Goal: Information Seeking & Learning: Check status

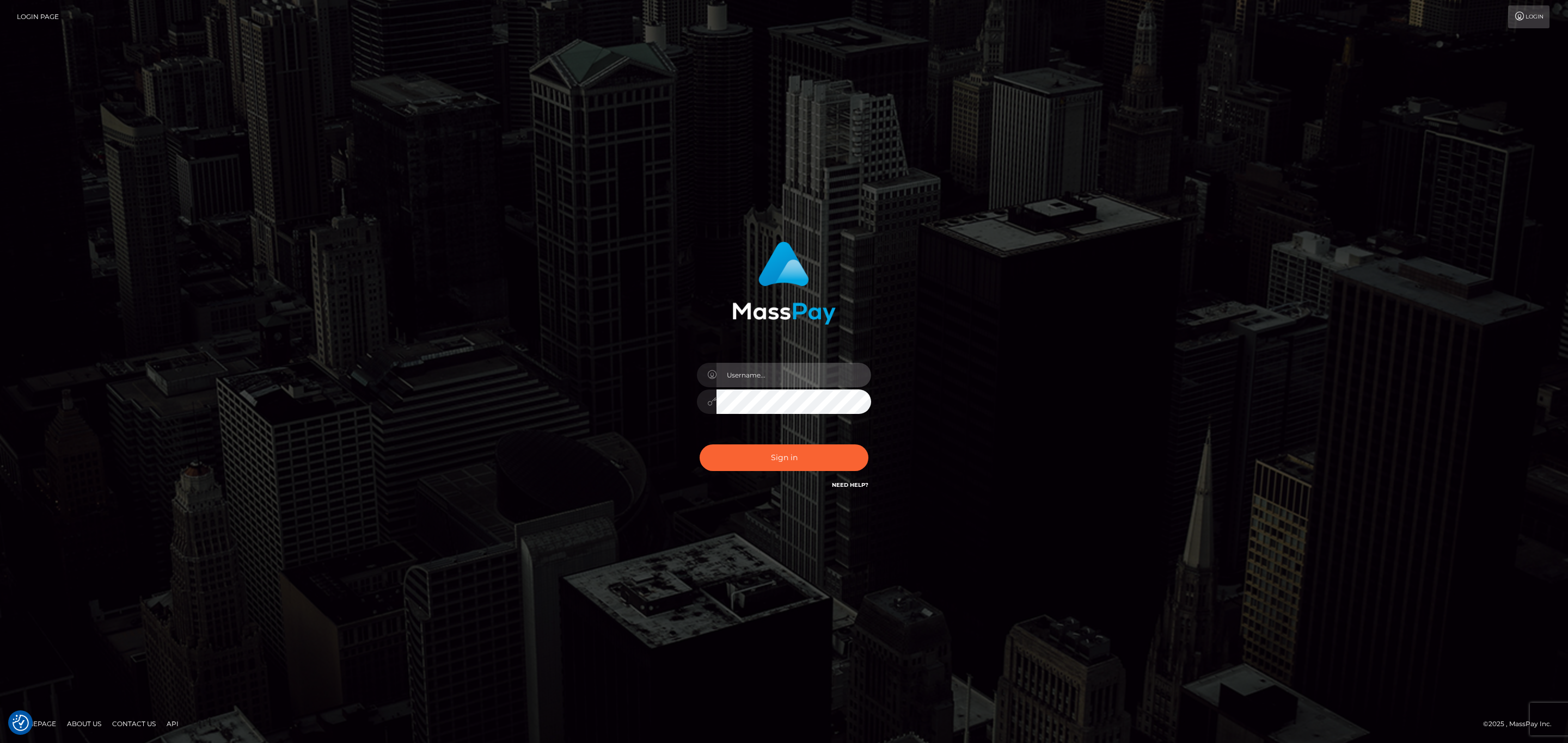
type input "sean.megabonanza"
click at [807, 372] on input "sean.megabonanza" at bounding box center [793, 375] width 154 height 24
click at [774, 454] on button "Sign in" at bounding box center [784, 458] width 169 height 27
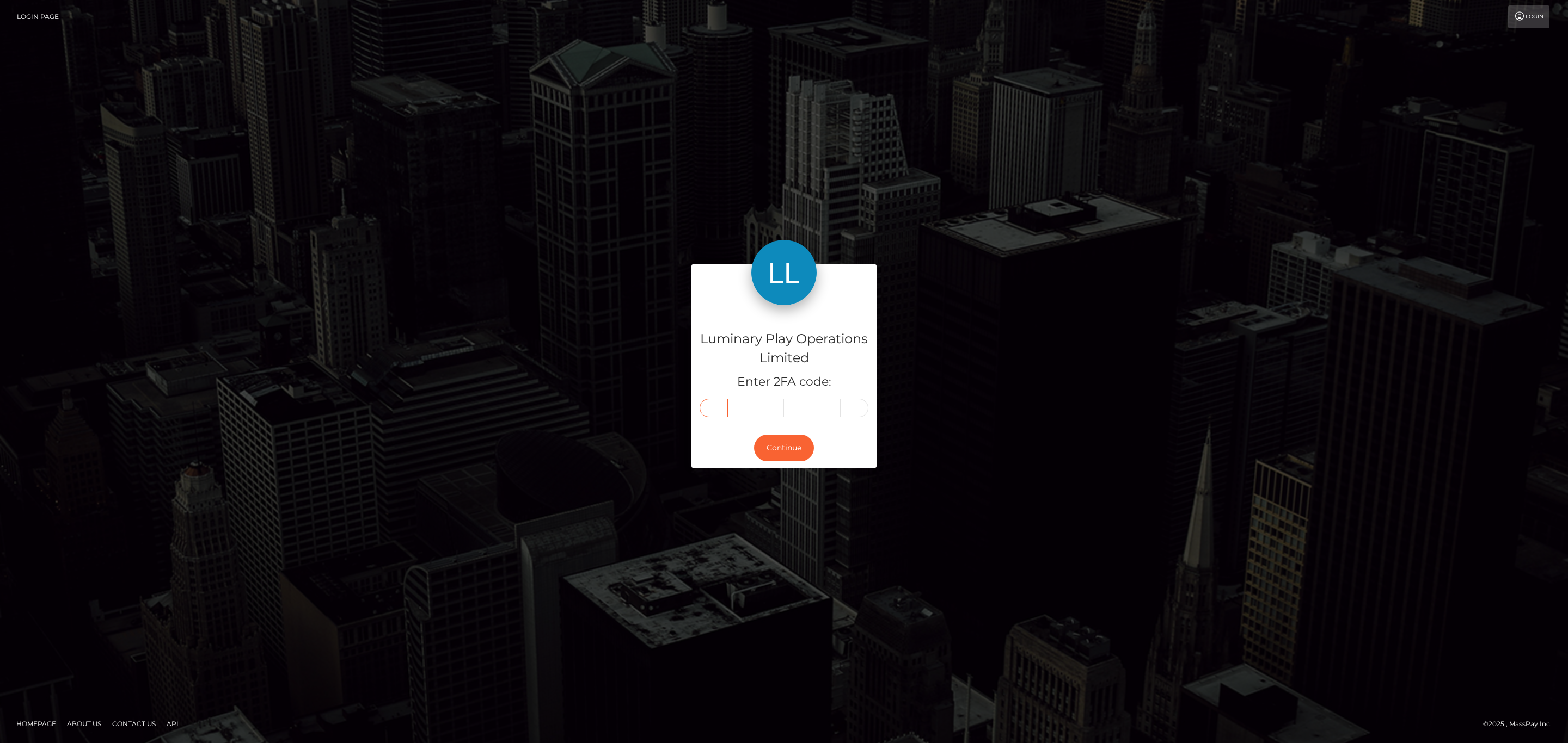
click at [711, 405] on input "text" at bounding box center [714, 408] width 29 height 19
paste input "3"
type input "3"
type input "0"
type input "3"
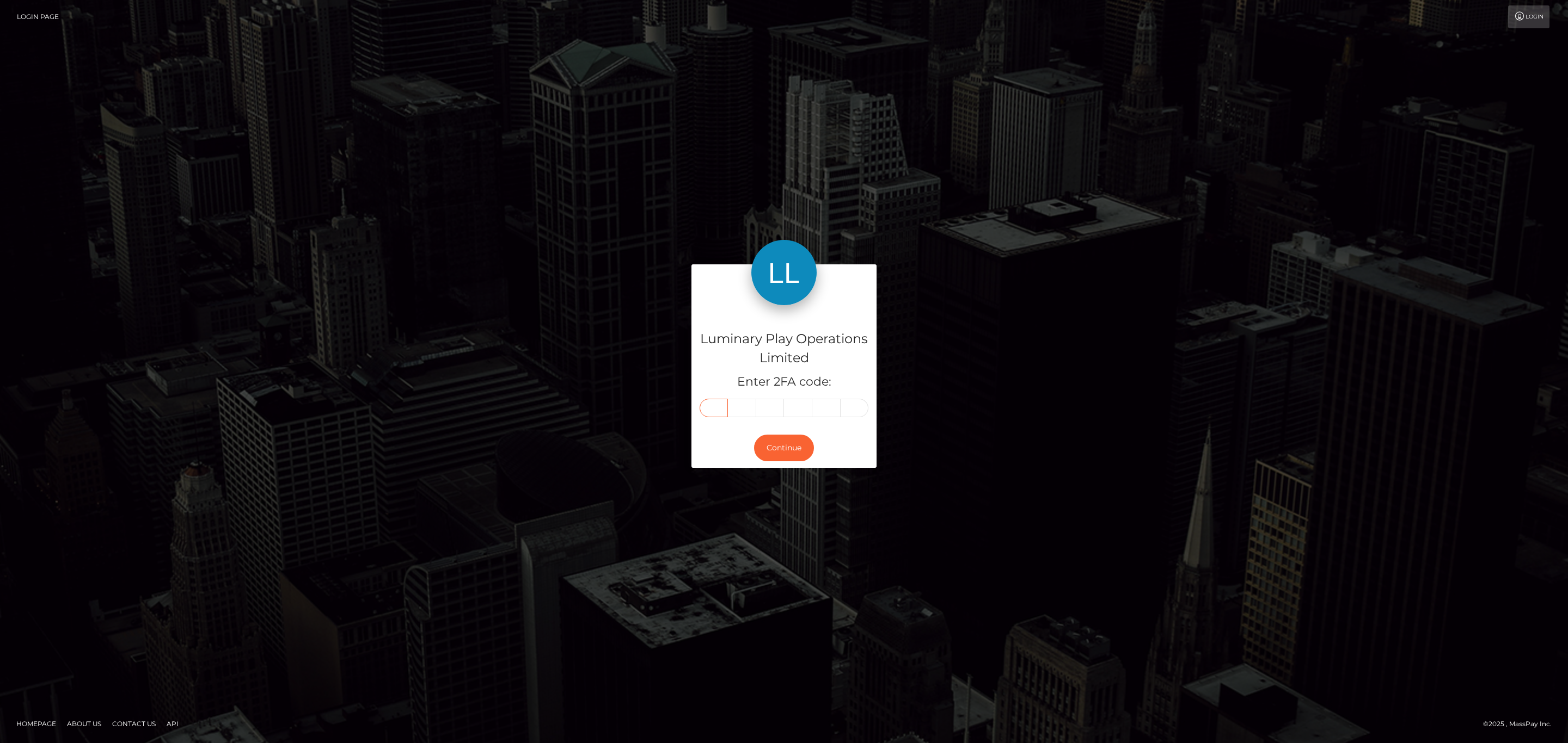
type input "1"
type input "3"
type input "6"
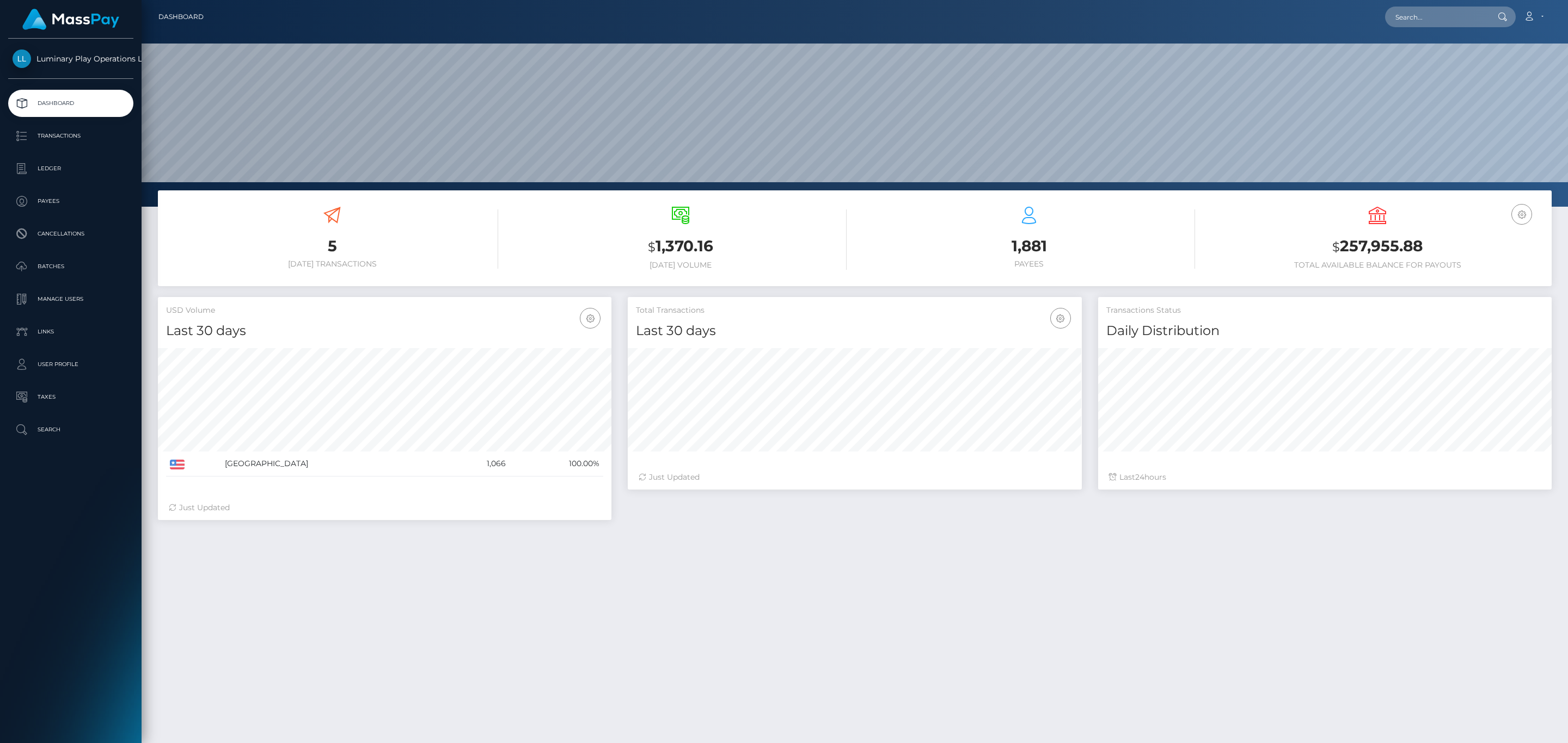
scroll to position [193, 453]
click at [105, 138] on p "Transactions" at bounding box center [71, 136] width 117 height 16
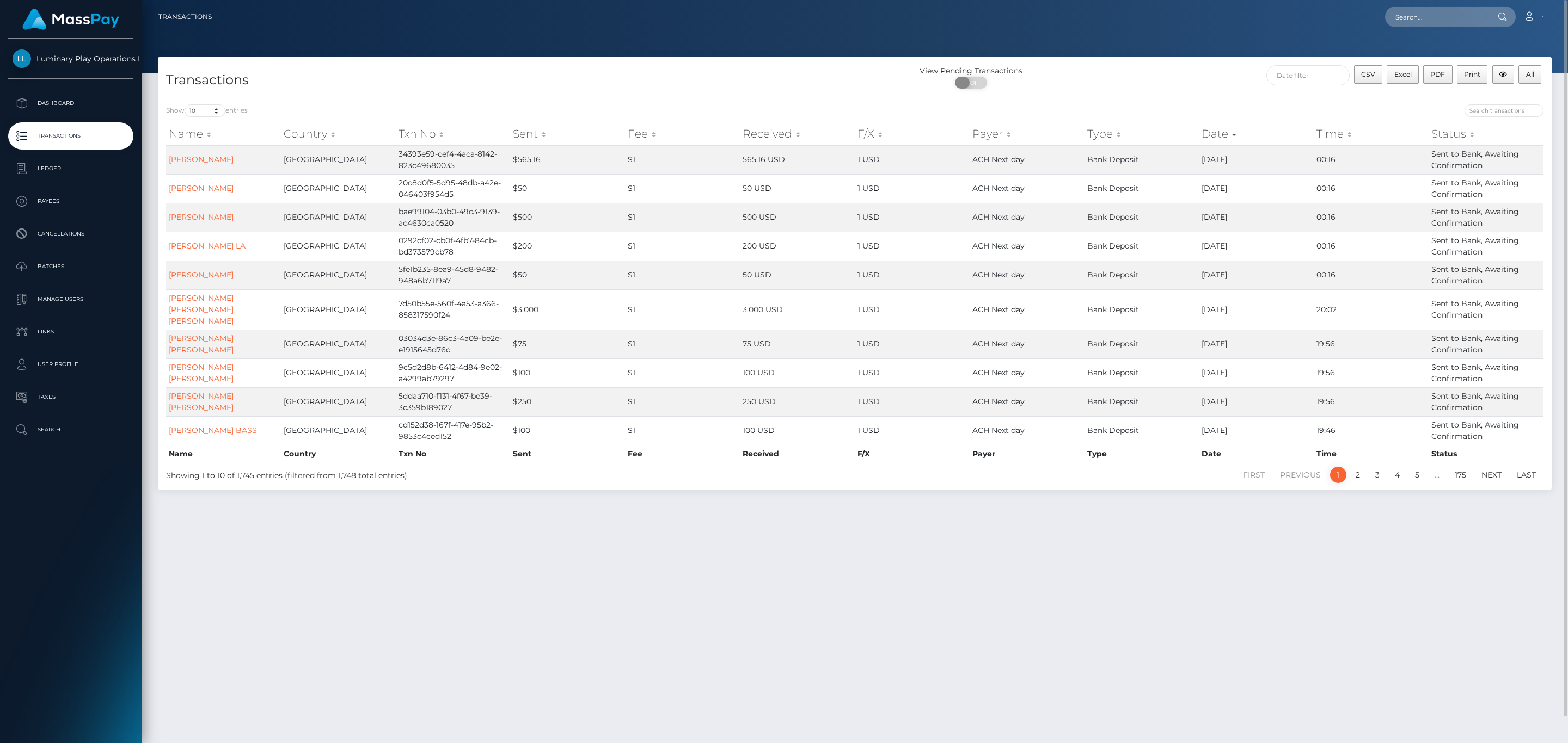
click at [978, 87] on span "OFF" at bounding box center [975, 82] width 27 height 12
checkbox input "true"
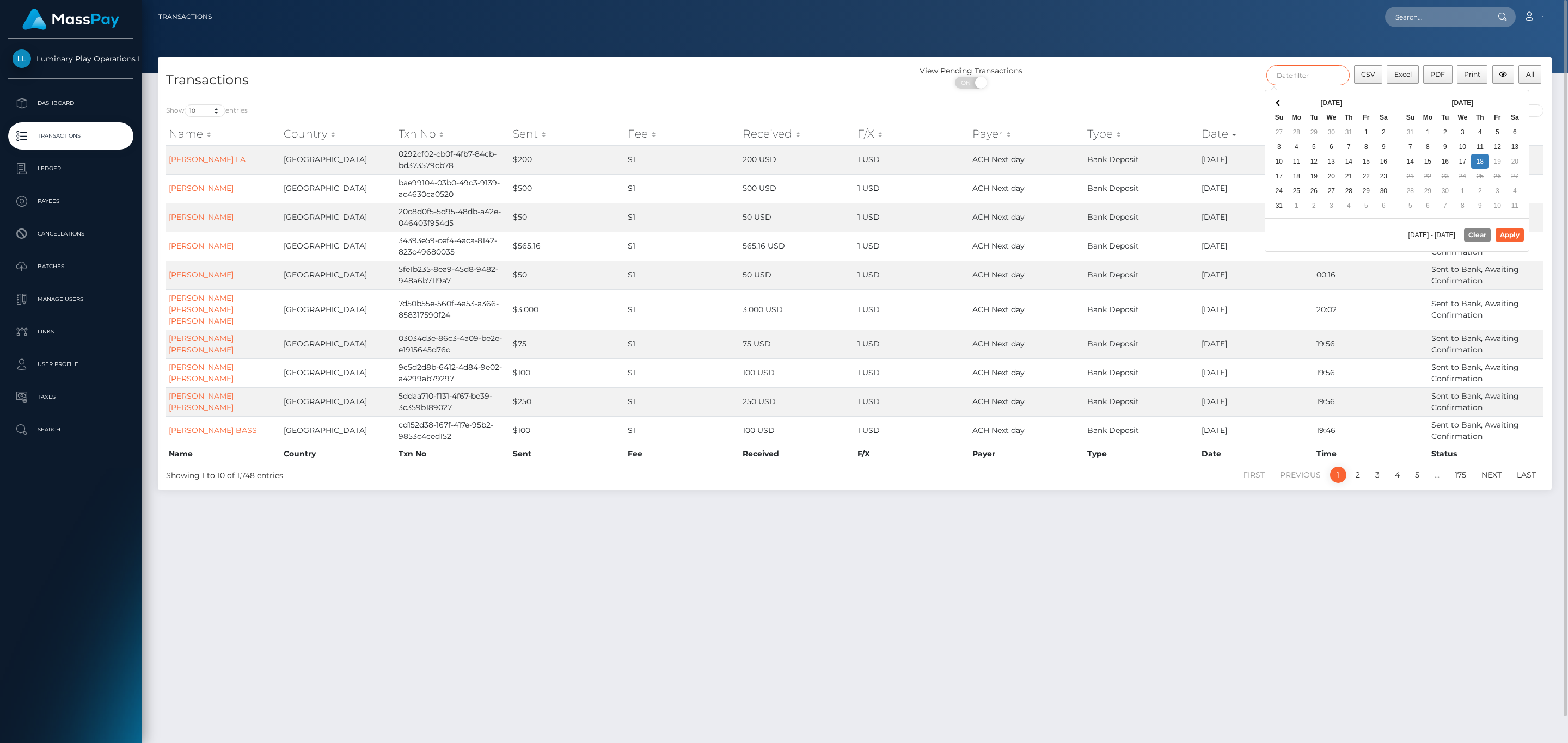
click at [1316, 73] on input "text" at bounding box center [1307, 75] width 83 height 20
click at [1516, 93] on div "Sep 2025 Su Mo Tu We Th Fr Sa 31 1 2 3 4 5 6 7 8 9 10 11 12 13 14 15 16 17 18 1…" at bounding box center [1462, 154] width 132 height 128
click at [1517, 239] on button "Apply" at bounding box center [1510, 235] width 29 height 13
type input "09/01/2025 - 09/18/2025"
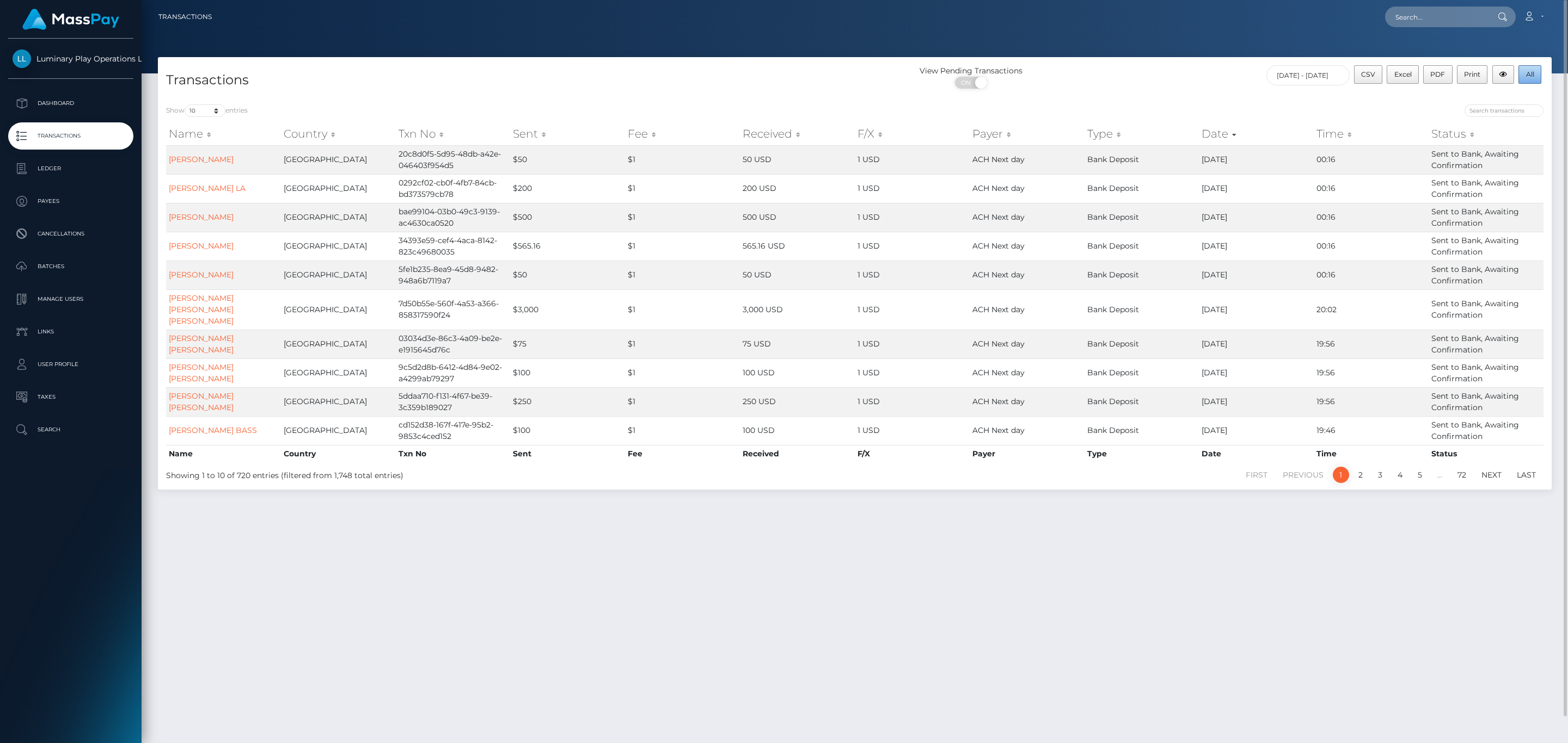
click at [1526, 81] on button "All" at bounding box center [1530, 74] width 23 height 19
click at [90, 131] on p "Transactions" at bounding box center [71, 136] width 117 height 16
click at [987, 92] on div "ON OFF" at bounding box center [970, 85] width 232 height 17
click at [977, 85] on span "OFF" at bounding box center [975, 82] width 27 height 12
checkbox input "true"
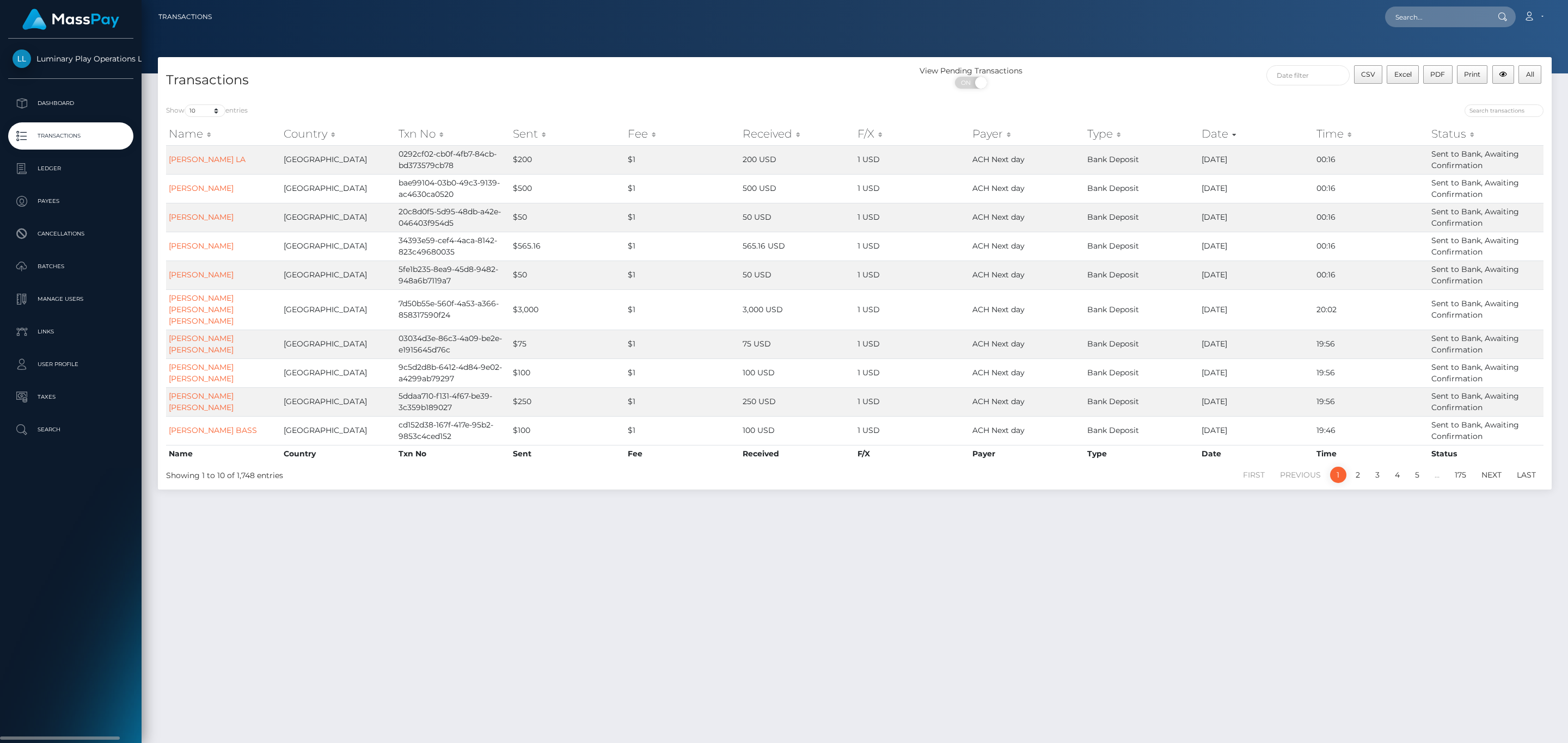
click at [93, 141] on p "Transactions" at bounding box center [71, 136] width 117 height 16
click at [1408, 12] on input "text" at bounding box center [1436, 16] width 102 height 21
paste input "251278626"
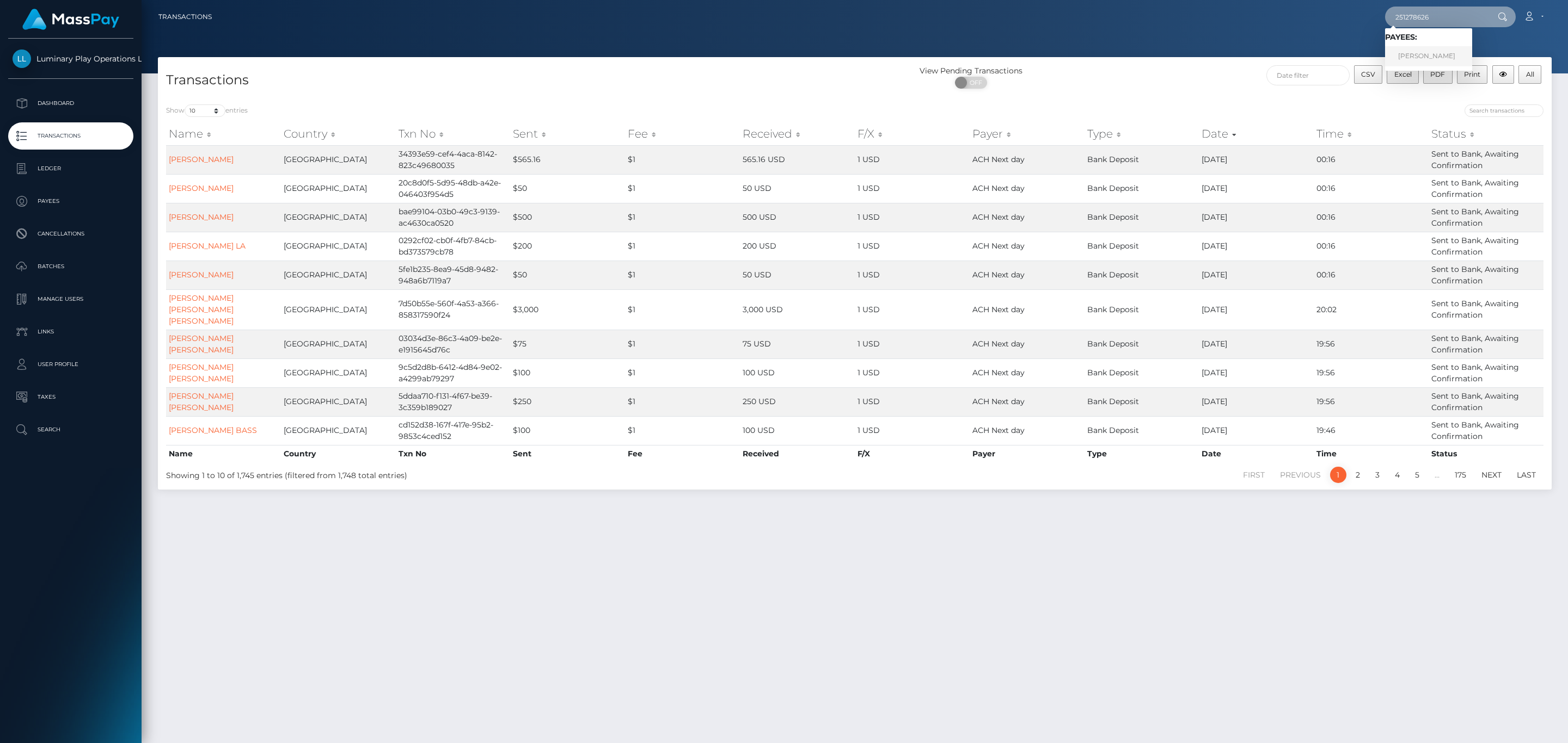
type input "251278626"
click at [1416, 50] on link "[PERSON_NAME]" at bounding box center [1428, 56] width 87 height 20
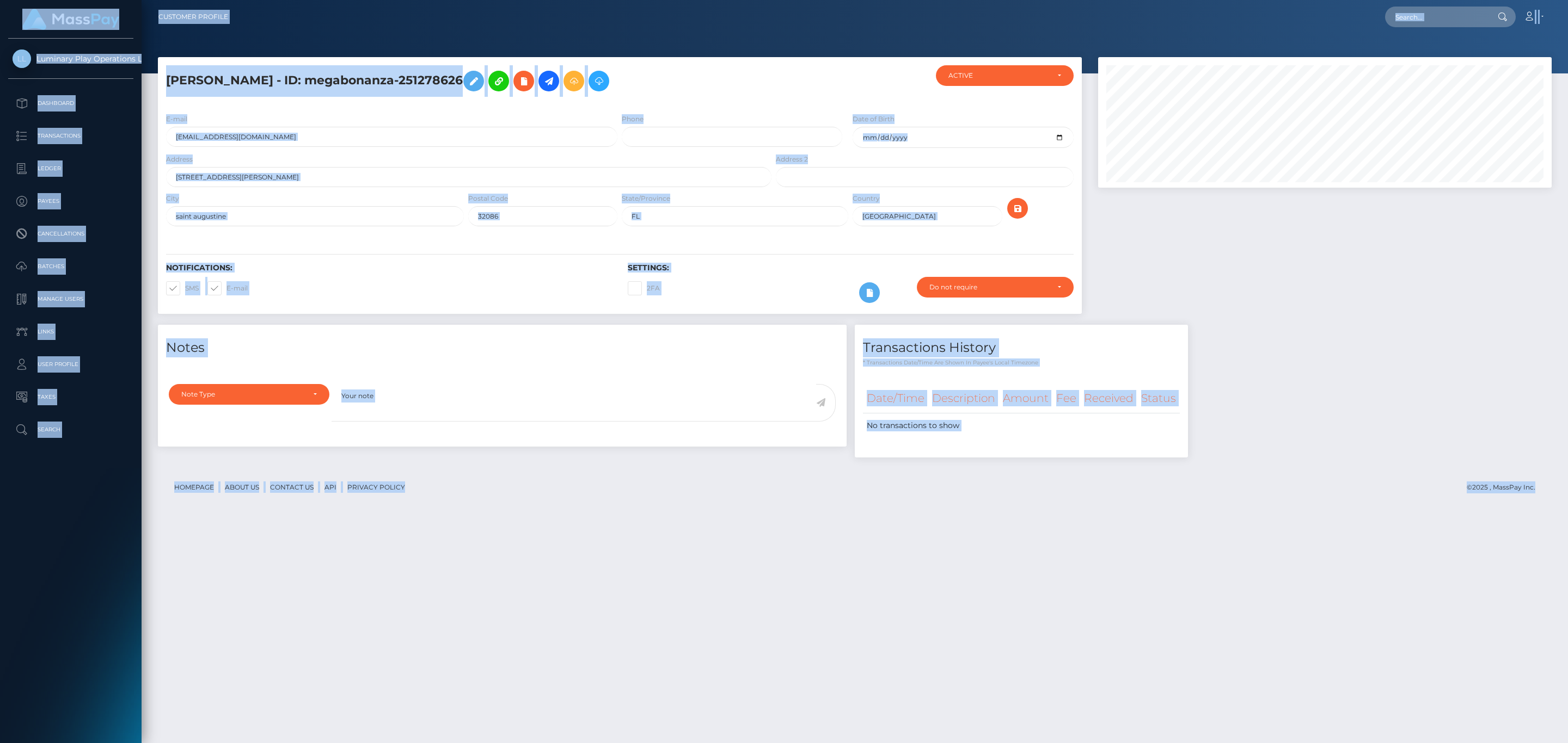
scroll to position [131, 453]
click at [1204, 256] on div at bounding box center [1325, 191] width 470 height 268
